Goal: Navigation & Orientation: Find specific page/section

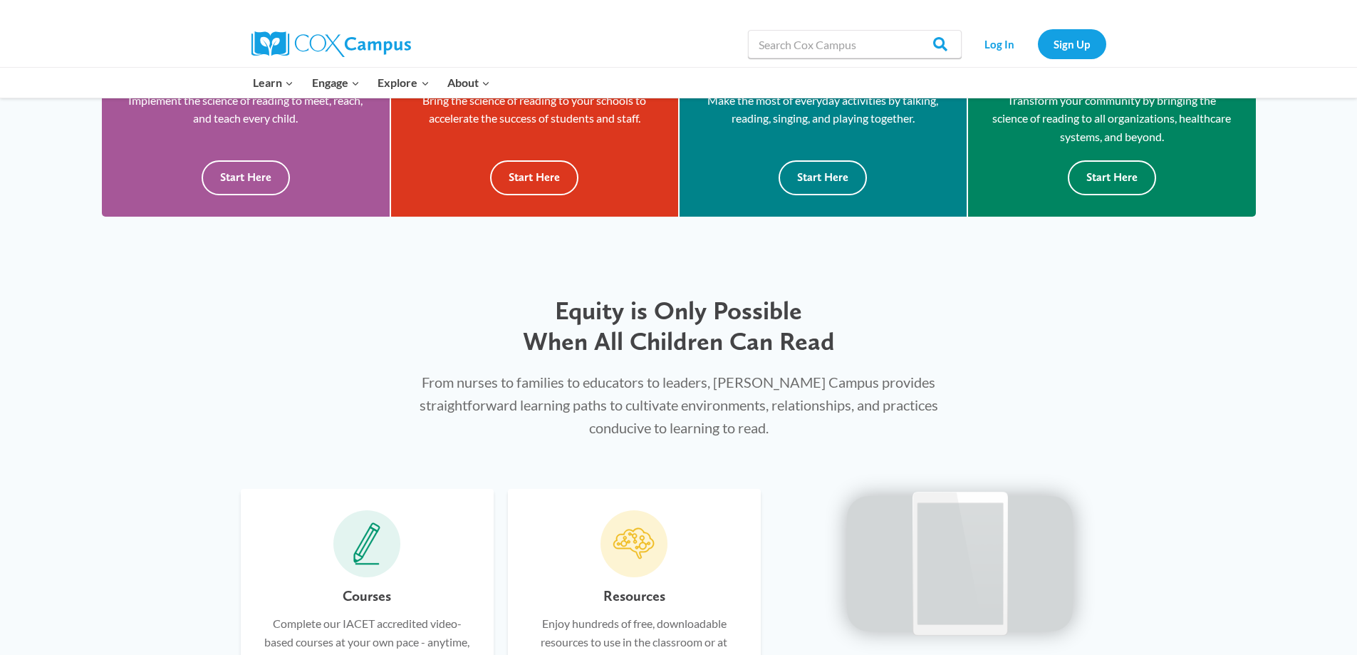
scroll to position [499, 0]
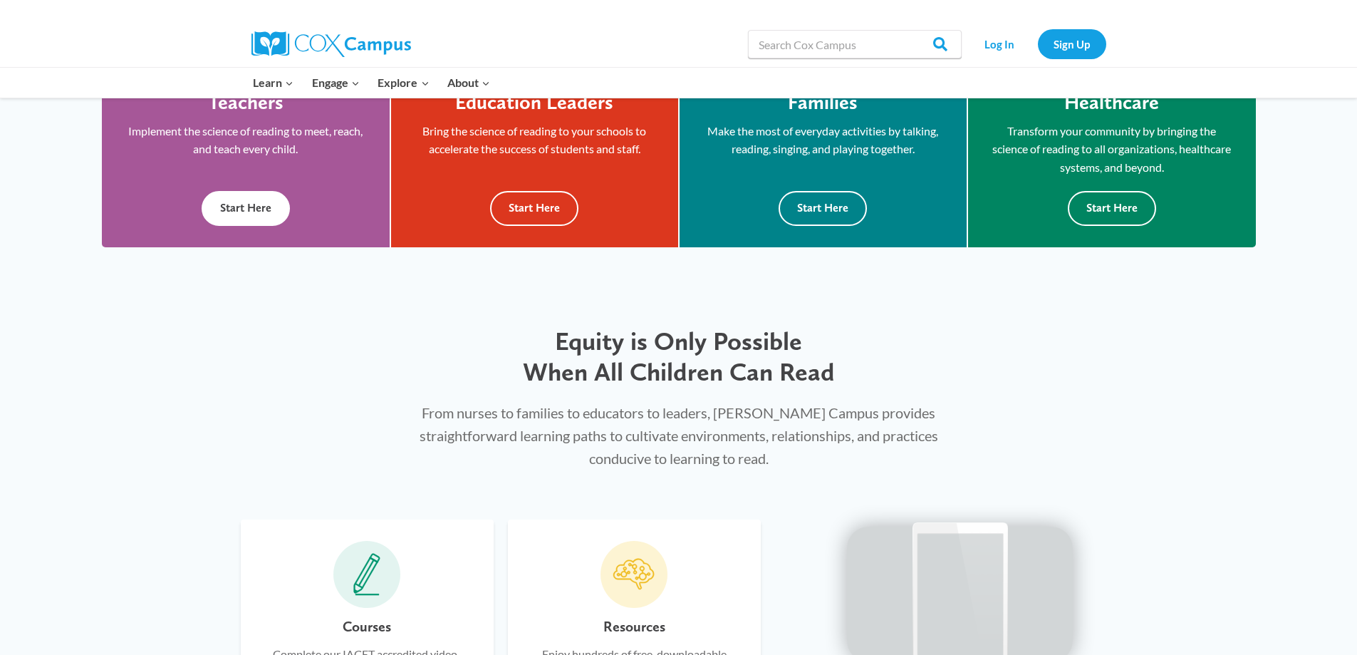
click at [255, 229] on div "Teachers Implement the science of reading to meet, reach, and teach every child…" at bounding box center [246, 158] width 288 height 178
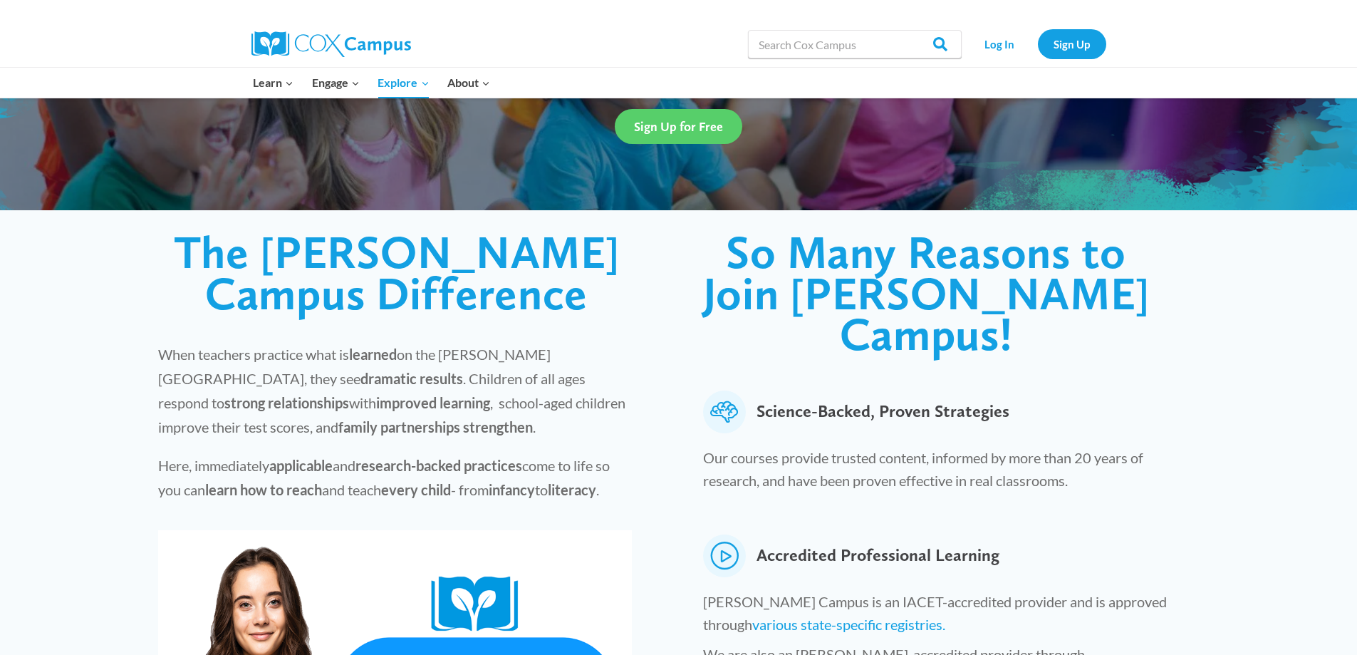
scroll to position [214, 0]
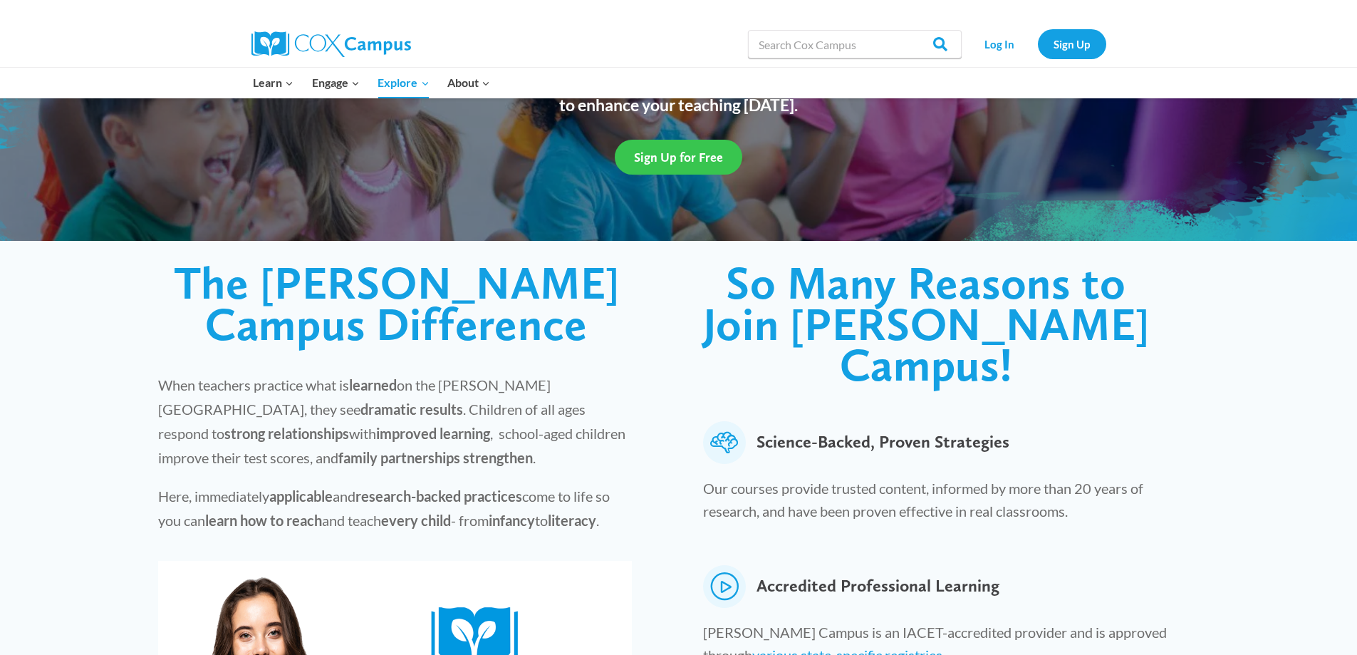
click at [627, 150] on link "Sign Up for Free" at bounding box center [679, 157] width 128 height 35
